Goal: Find specific page/section

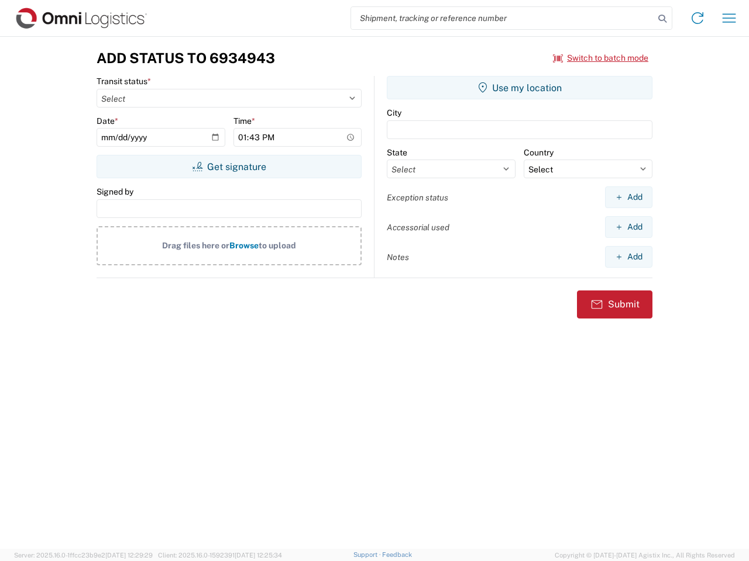
click at [502, 18] on input "search" at bounding box center [502, 18] width 303 height 22
click at [662, 19] on icon at bounding box center [662, 19] width 16 height 16
click at [697, 18] on icon at bounding box center [697, 18] width 19 height 19
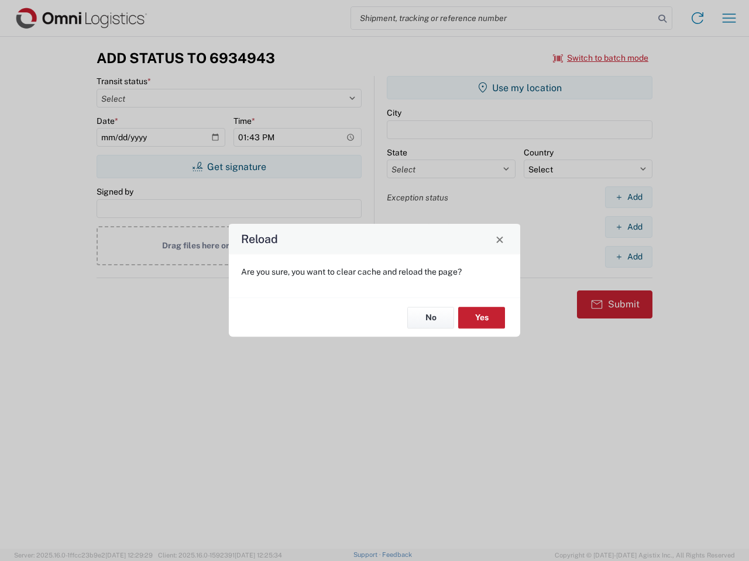
click at [601, 58] on div "Reload Are you sure, you want to clear cache and reload the page? No Yes" at bounding box center [374, 280] width 749 height 561
click at [229, 167] on div "Reload Are you sure, you want to clear cache and reload the page? No Yes" at bounding box center [374, 280] width 749 height 561
click at [519, 88] on div "Reload Are you sure, you want to clear cache and reload the page? No Yes" at bounding box center [374, 280] width 749 height 561
click at [628, 197] on div "Reload Are you sure, you want to clear cache and reload the page? No Yes" at bounding box center [374, 280] width 749 height 561
click at [628, 227] on div "Reload Are you sure, you want to clear cache and reload the page? No Yes" at bounding box center [374, 280] width 749 height 561
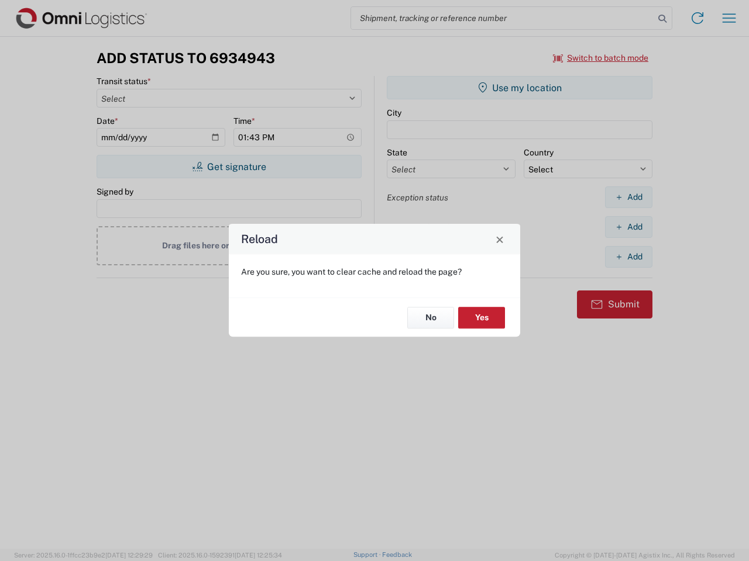
click at [628, 257] on div "Reload Are you sure, you want to clear cache and reload the page? No Yes" at bounding box center [374, 280] width 749 height 561
